Goal: Information Seeking & Learning: Learn about a topic

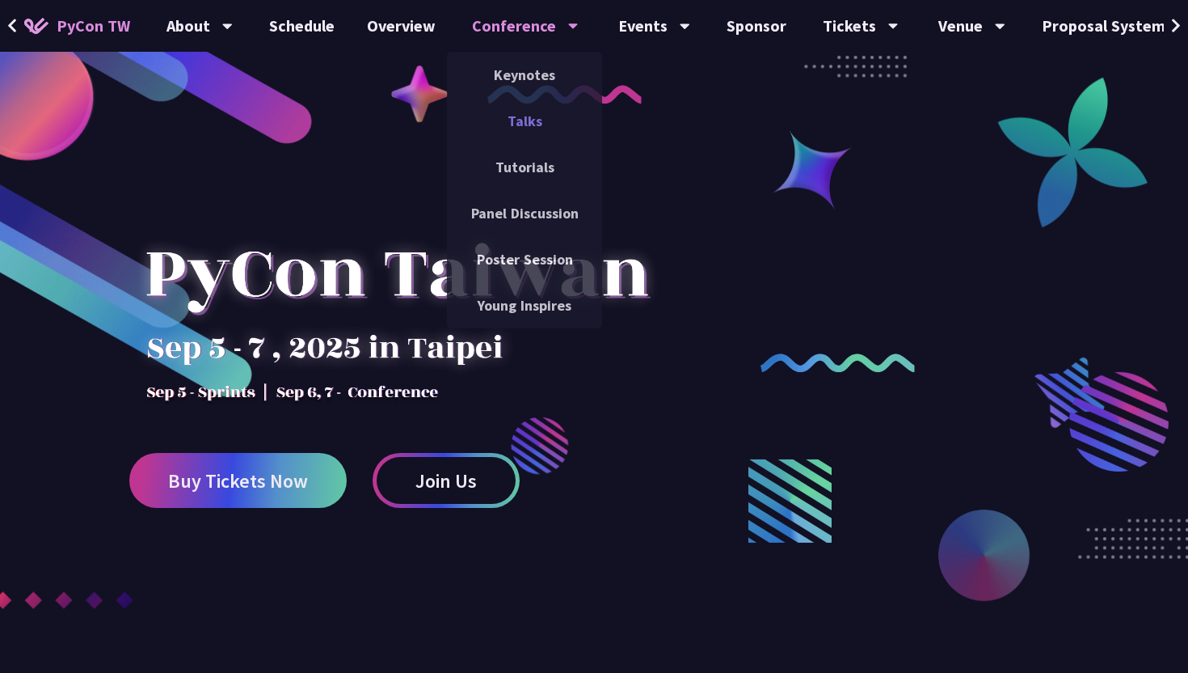
click at [515, 119] on link "Talks" at bounding box center [524, 121] width 155 height 38
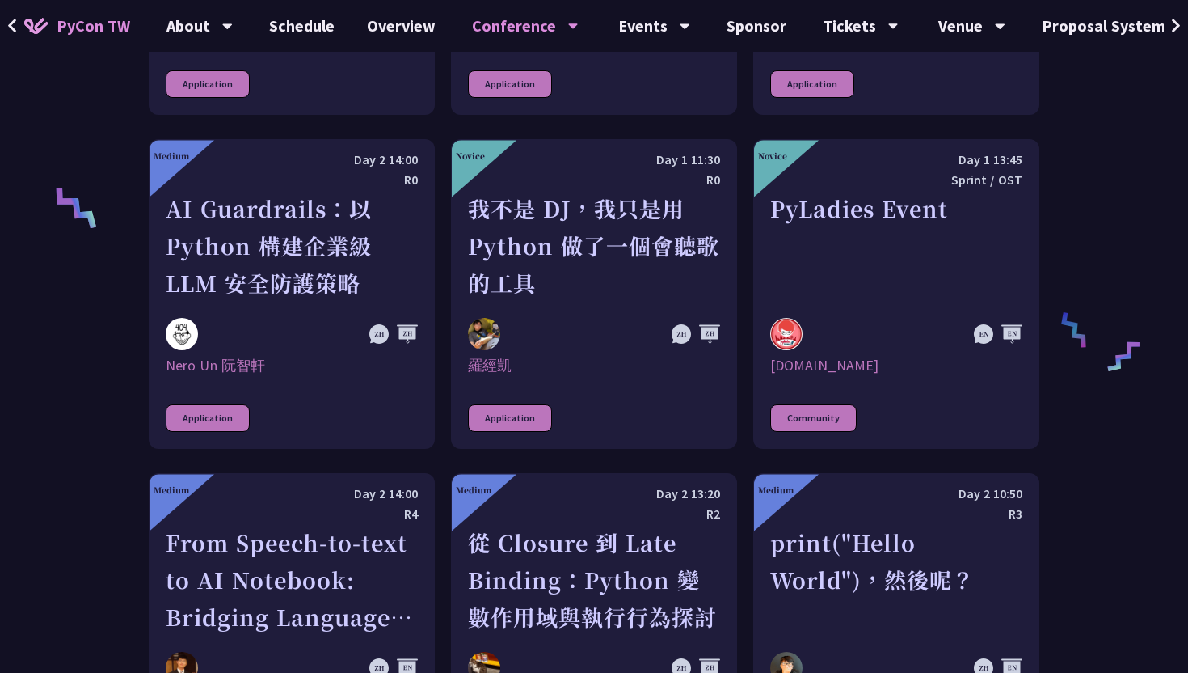
scroll to position [2180, 0]
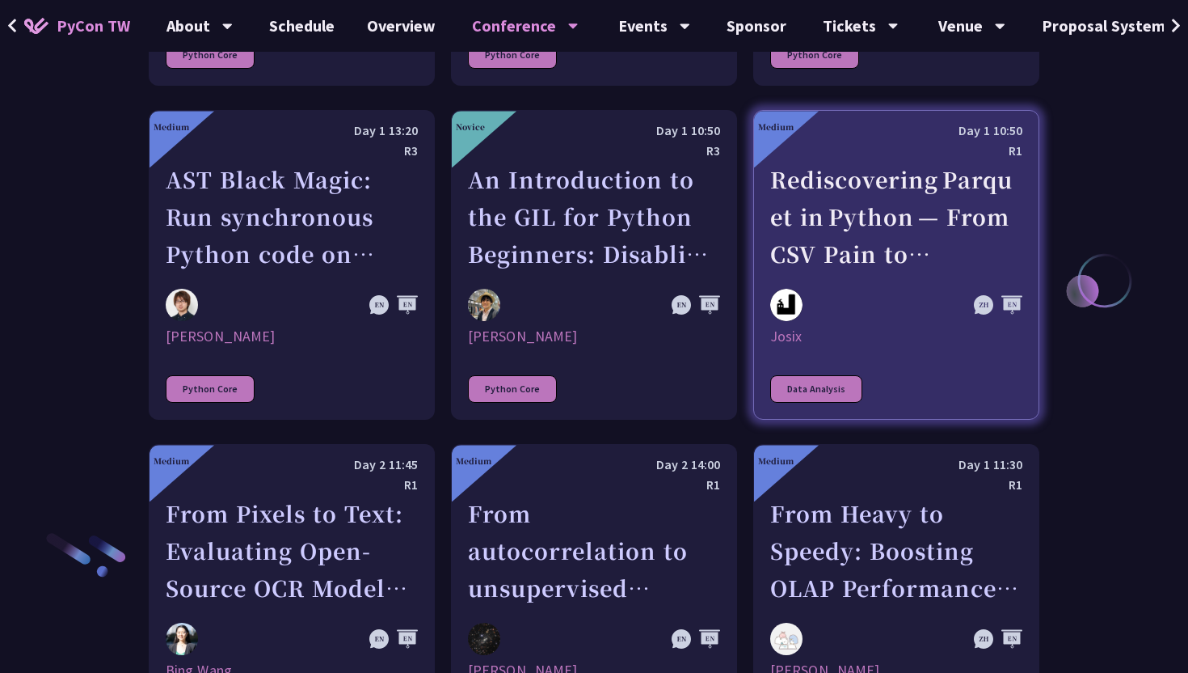
click at [872, 271] on div "Rediscovering Parquet in Python — From CSV Pain to Columnar Gain" at bounding box center [896, 217] width 252 height 112
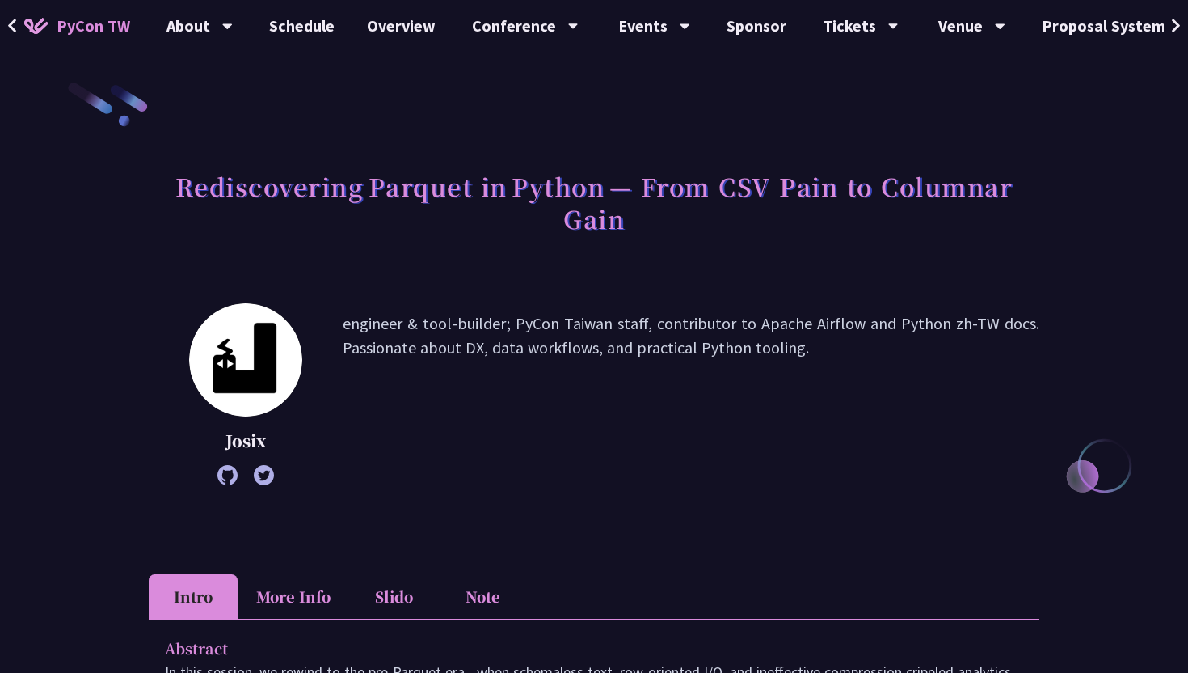
scroll to position [6, 0]
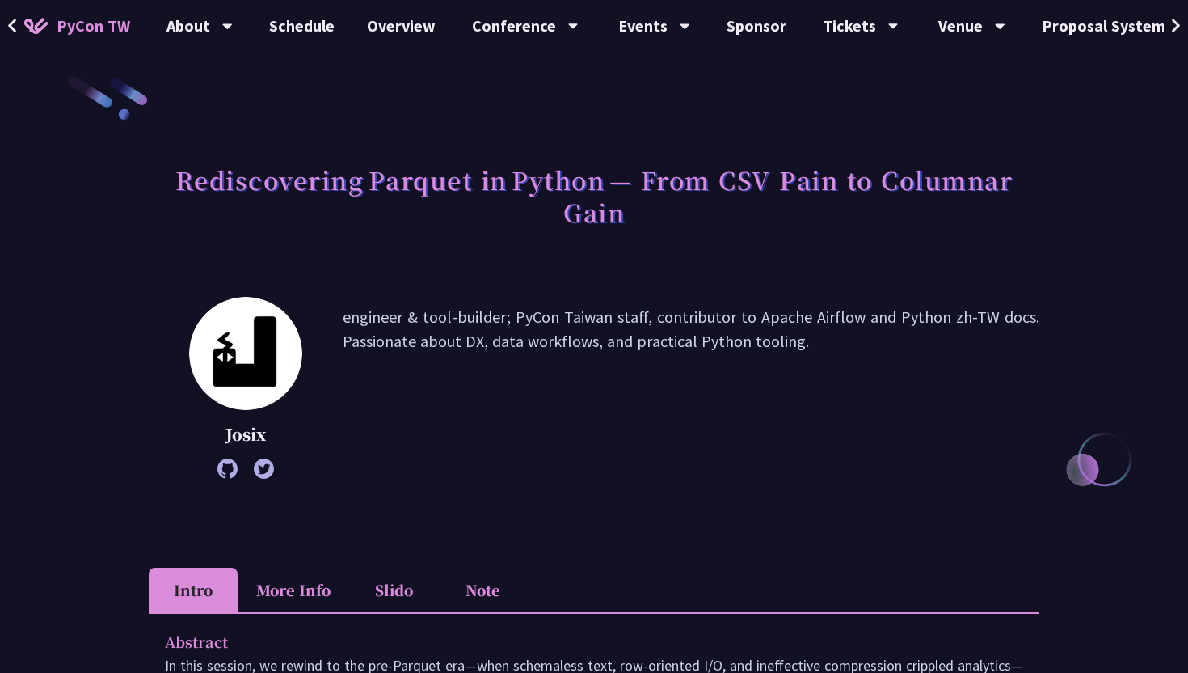
click at [397, 600] on li "Slido" at bounding box center [393, 589] width 89 height 44
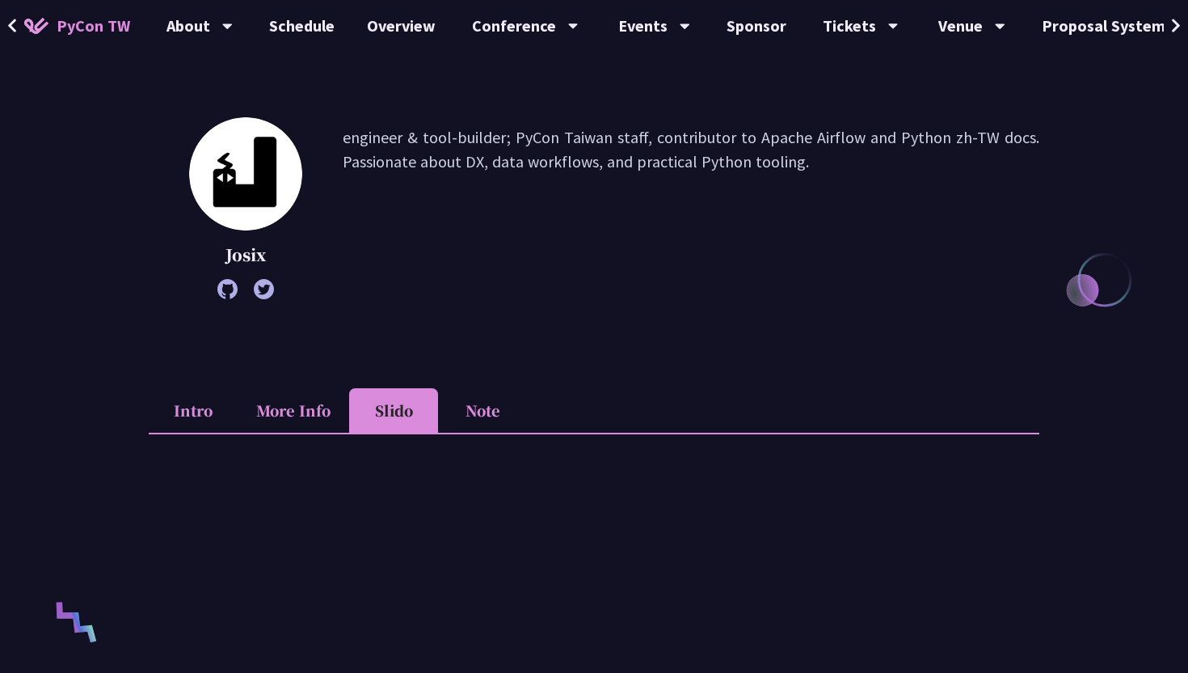
scroll to position [530, 0]
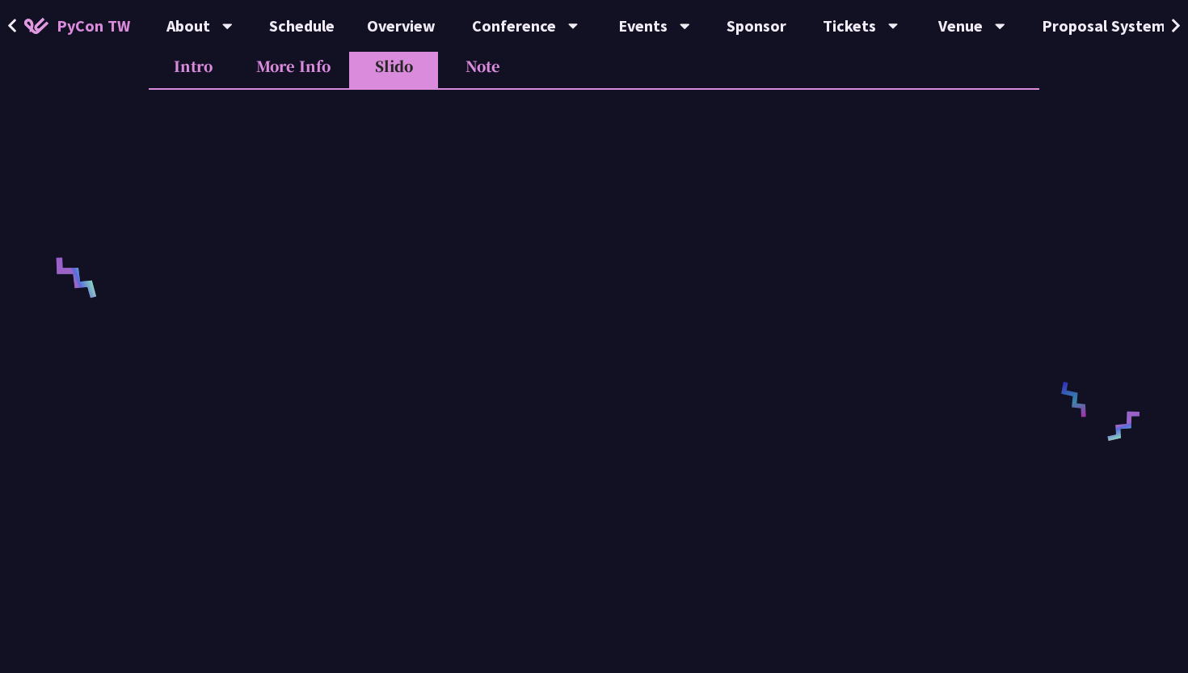
click at [1088, 143] on div "Rediscovering Parquet in Python — From CSV Pain to Columnar Gain Josix engineer…" at bounding box center [594, 409] width 1188 height 1879
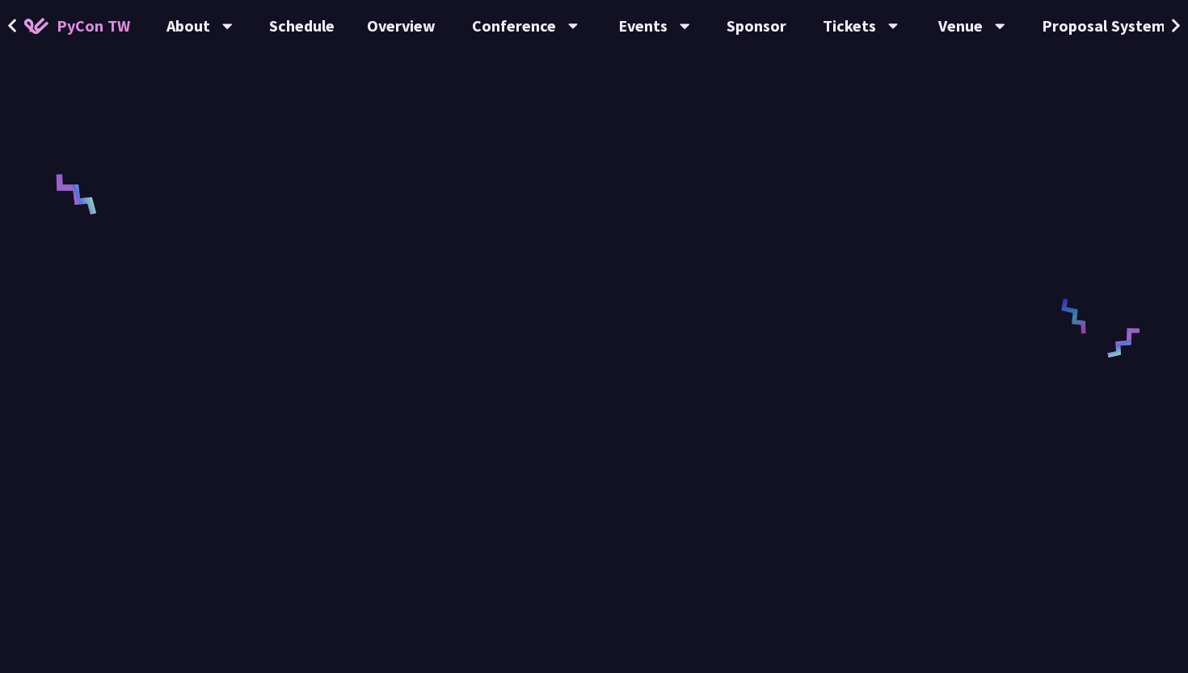
scroll to position [595, 0]
click at [1088, 143] on div "Rediscovering Parquet in Python — From CSV Pain to Columnar Gain Josix engineer…" at bounding box center [594, 344] width 1188 height 1879
